Goal: Find specific page/section: Find specific page/section

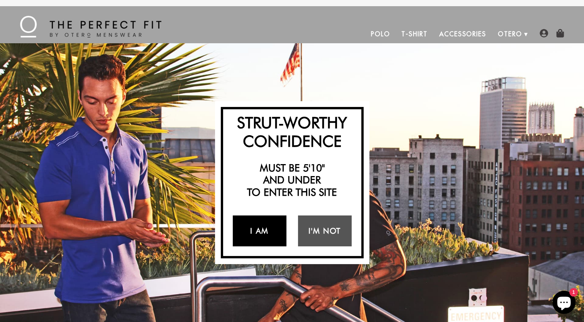
click at [254, 228] on link "I Am" at bounding box center [260, 230] width 54 height 31
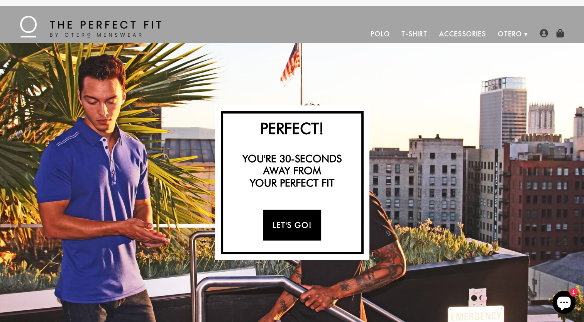
click at [277, 227] on link "Let's Go!" at bounding box center [292, 225] width 58 height 31
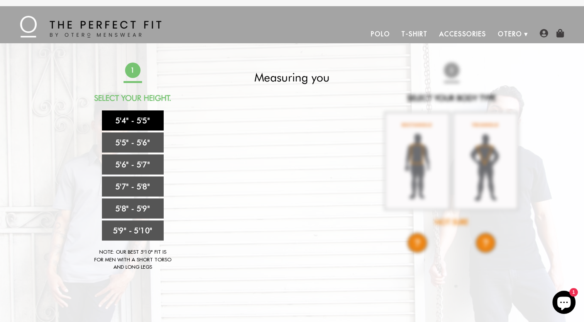
click at [121, 124] on link "5'4" - 5'5"" at bounding box center [133, 120] width 62 height 20
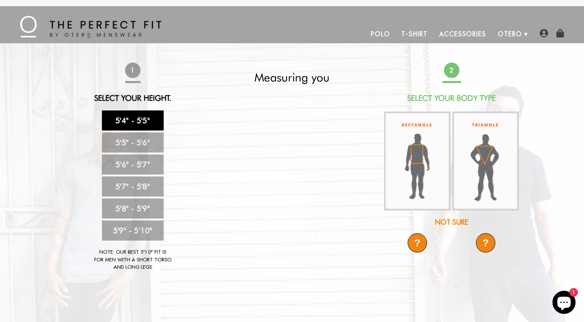
scroll to position [39, 0]
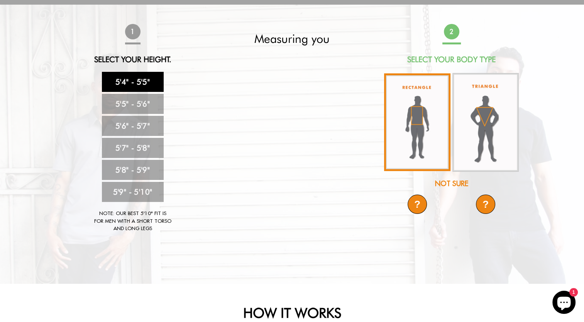
click at [411, 139] on img at bounding box center [417, 122] width 66 height 98
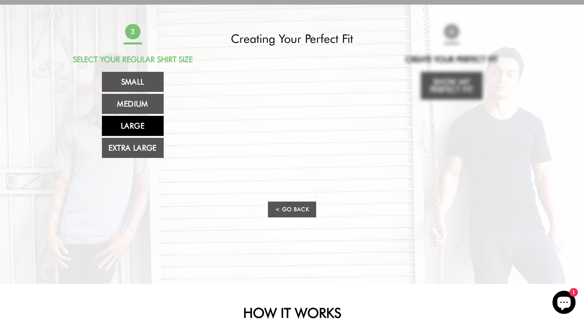
click at [122, 126] on link "Large" at bounding box center [133, 126] width 62 height 20
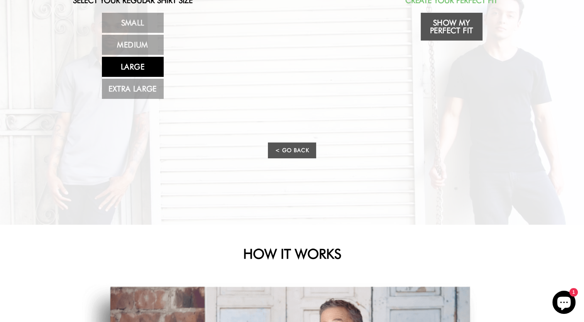
scroll to position [0, 0]
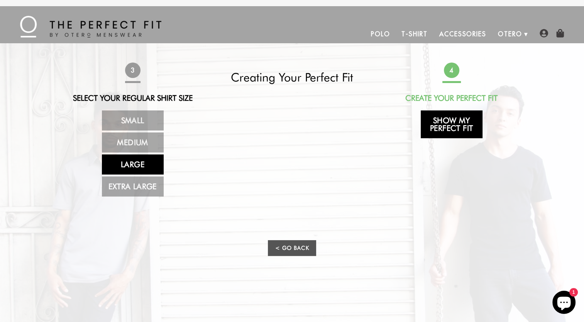
click at [446, 130] on link "Show My Perfect Fit" at bounding box center [452, 124] width 62 height 28
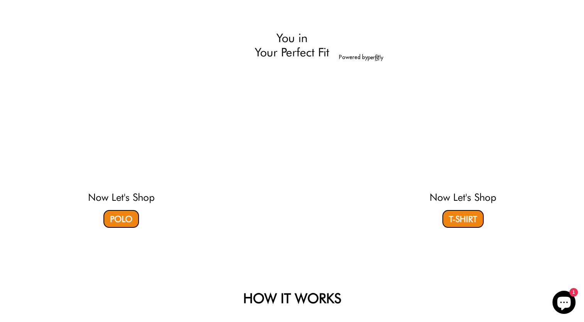
scroll to position [154, 0]
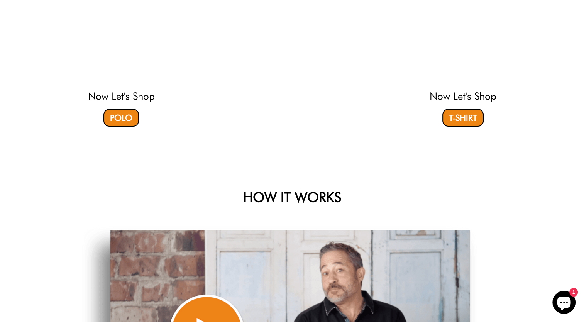
select select "L"
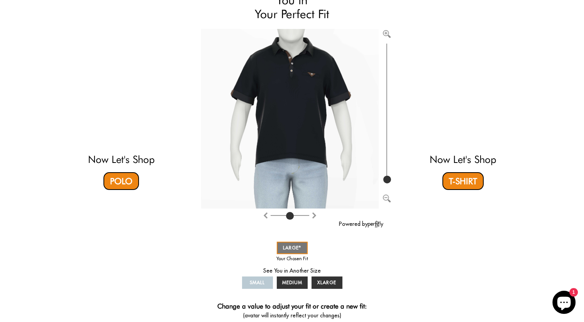
scroll to position [0, 0]
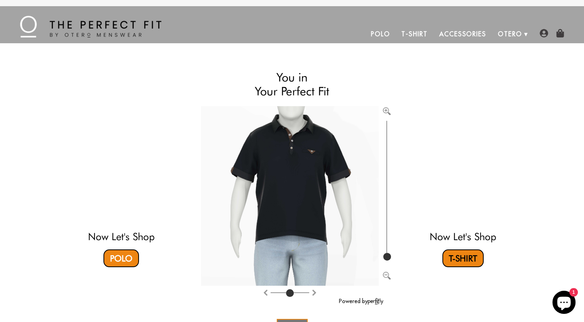
click at [457, 262] on link "T-Shirt" at bounding box center [462, 258] width 41 height 18
